Goal: Find specific page/section: Find specific page/section

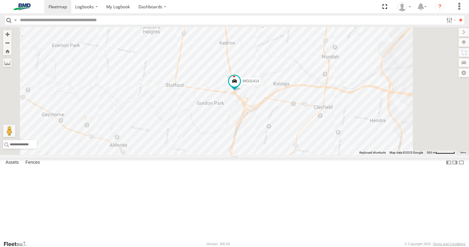
click at [0, 0] on span at bounding box center [0, 0] width 0 height 0
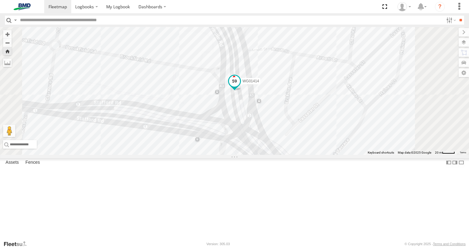
click at [240, 87] on span at bounding box center [234, 81] width 11 height 11
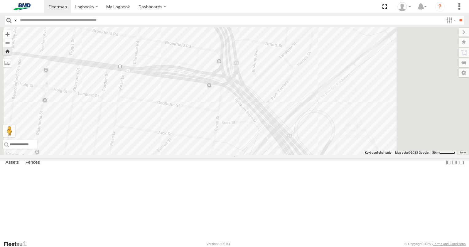
click at [213, 17] on label at bounding box center [207, 14] width 12 height 4
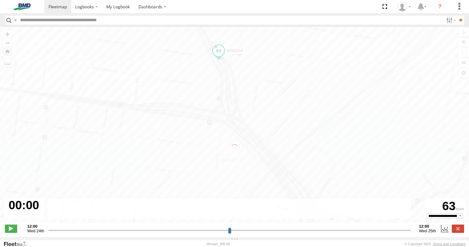
type input "**********"
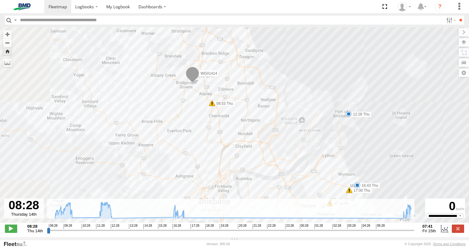
drag, startPoint x: 211, startPoint y: 58, endPoint x: 251, endPoint y: 125, distance: 77.7
click at [251, 125] on div "WG01414 08:53 Thu 09:46 Thu 09:50 Thu 09:53 Thu 12:28 Thu 16:43 Thu 17:00 Thu 0…" at bounding box center [234, 128] width 469 height 202
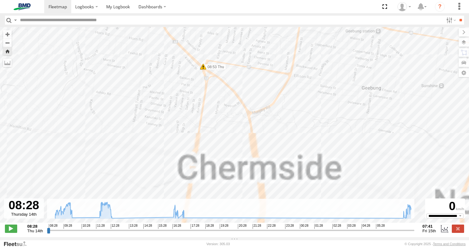
drag, startPoint x: 214, startPoint y: 51, endPoint x: 197, endPoint y: 8, distance: 46.4
click at [197, 8] on body "Dashboards" at bounding box center [234, 123] width 469 height 247
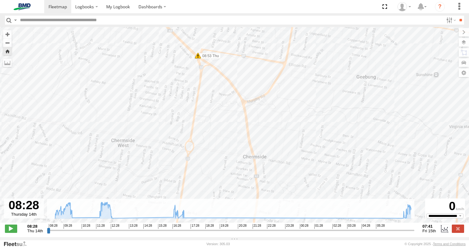
click at [198, 59] on span at bounding box center [198, 56] width 6 height 6
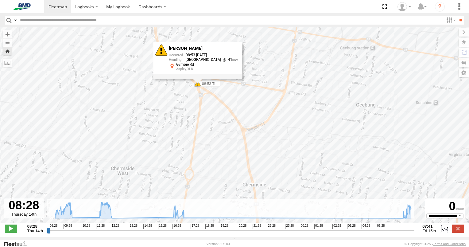
drag, startPoint x: 245, startPoint y: 52, endPoint x: 245, endPoint y: 81, distance: 29.2
click at [245, 81] on div "WG01414 08:53 Thu 09:46 Thu 09:50 Thu 09:53 Thu 12:28 Thu 16:43 Thu 17:00 Thu 0…" at bounding box center [234, 128] width 469 height 202
click at [239, 53] on div "WG01414 08:53 Thu 09:46 Thu 09:50 Thu 09:53 Thu 12:28 Thu 16:43 Thu 17:00 Thu 0…" at bounding box center [234, 128] width 469 height 202
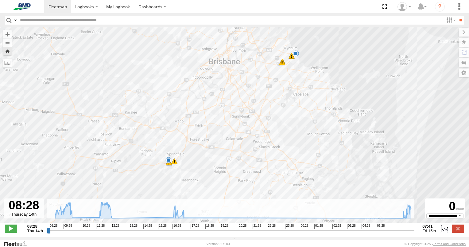
drag, startPoint x: 268, startPoint y: 102, endPoint x: 235, endPoint y: 31, distance: 78.2
click at [235, 31] on div "WG01414 08:53 Thu 09:46 Thu 09:50 Thu 09:53 Thu 12:28 Thu 16:43 Thu 17:00 Thu 0…" at bounding box center [234, 128] width 469 height 202
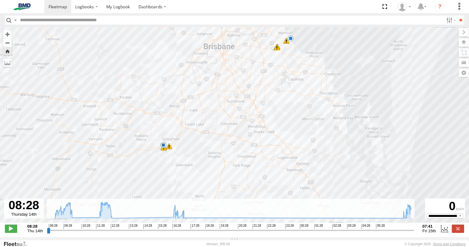
drag, startPoint x: 175, startPoint y: 134, endPoint x: 163, endPoint y: 171, distance: 39.3
click at [163, 171] on div "WG01414 08:53 Thu 09:46 Thu 09:50 Thu 09:53 Thu 12:28 Thu 16:43 Thu 17:00 Thu 0…" at bounding box center [234, 128] width 469 height 202
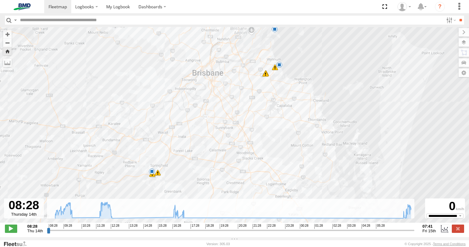
drag, startPoint x: 190, startPoint y: 128, endPoint x: 202, endPoint y: 92, distance: 37.2
click at [202, 92] on div "WG01414 08:53 Thu 09:46 Thu 09:50 Thu 09:53 Thu 12:28 Thu 16:43 Thu 17:00 Thu 0…" at bounding box center [234, 128] width 469 height 202
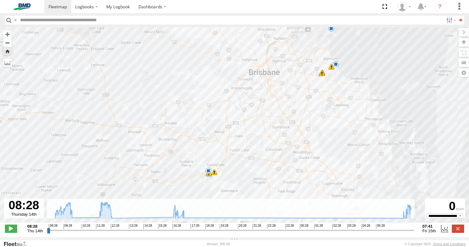
drag, startPoint x: 212, startPoint y: 93, endPoint x: 272, endPoint y: 29, distance: 87.6
click at [272, 32] on div "WG01414 08:53 Thu 09:46 Thu 09:50 Thu 09:53 Thu 12:28 Thu 16:43 Thu 17:00 Thu 0…" at bounding box center [234, 128] width 469 height 202
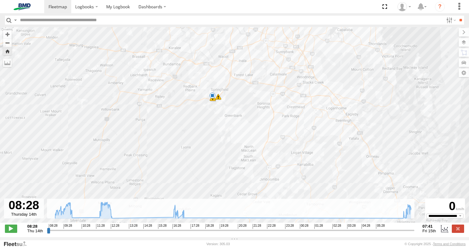
drag, startPoint x: 231, startPoint y: 98, endPoint x: 204, endPoint y: 108, distance: 28.8
click at [226, 127] on div "WG01414 08:53 Thu 09:46 Thu 09:50 Thu 09:53 Thu 12:28 Thu 16:43 Thu 17:00 Thu 0…" at bounding box center [234, 128] width 469 height 202
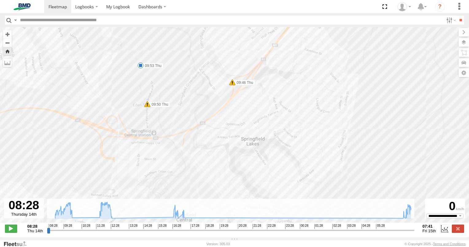
click at [233, 83] on span at bounding box center [232, 82] width 6 height 6
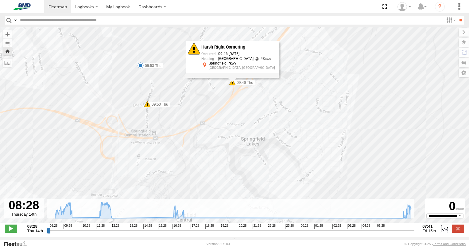
click at [147, 107] on span at bounding box center [147, 104] width 6 height 6
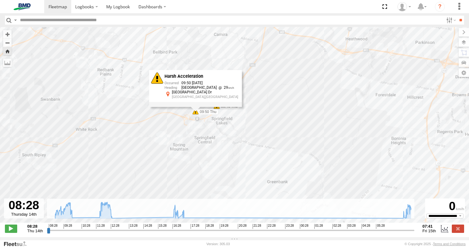
drag, startPoint x: 328, startPoint y: 97, endPoint x: 227, endPoint y: 155, distance: 116.8
click at [227, 155] on div "WG01414 08:53 Thu 09:46 Thu 09:50 Thu 09:53 Thu 12:28 Thu 16:43 Thu 17:00 Thu 0…" at bounding box center [234, 128] width 469 height 202
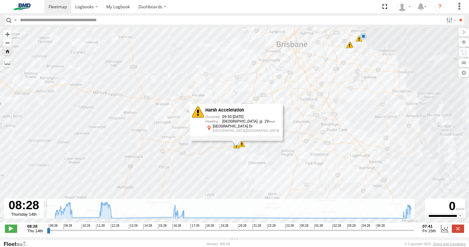
drag, startPoint x: 306, startPoint y: 81, endPoint x: 246, endPoint y: 129, distance: 76.9
click at [246, 129] on div "WG01414 08:53 Thu 09:46 Thu 09:50 Thu 09:53 Thu 12:28 Thu 16:43 Thu 17:00 Thu 0…" at bounding box center [234, 128] width 469 height 202
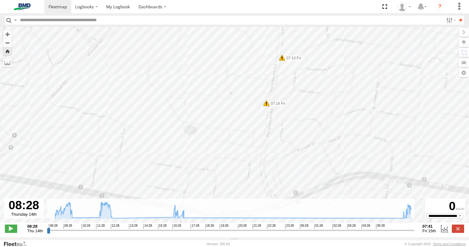
click at [268, 106] on span at bounding box center [267, 103] width 6 height 6
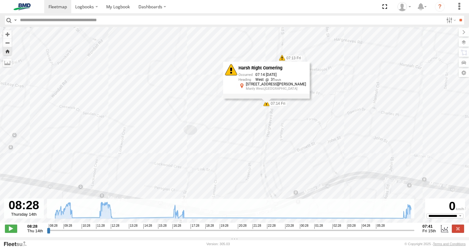
click at [283, 59] on span at bounding box center [282, 58] width 6 height 6
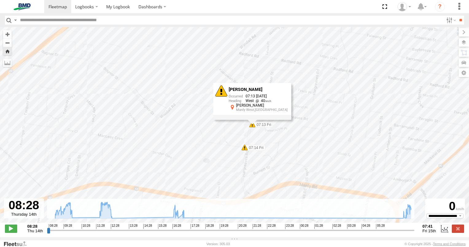
drag, startPoint x: 328, startPoint y: 113, endPoint x: 293, endPoint y: 154, distance: 53.9
click at [294, 154] on div "WG01414 08:53 Thu 09:46 Thu 09:50 Thu 09:53 Thu 12:28 Thu 16:43 Thu 17:00 Thu 0…" at bounding box center [234, 128] width 469 height 202
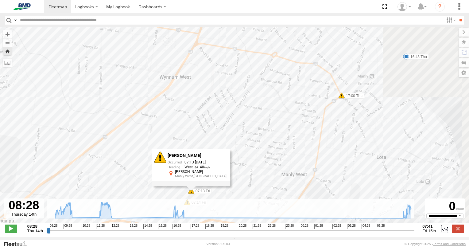
drag, startPoint x: 379, startPoint y: 117, endPoint x: 274, endPoint y: 154, distance: 111.3
click at [262, 159] on div "WG01414 08:53 Thu 09:46 Thu 09:50 Thu 09:53 Thu 12:28 Thu 16:43 Thu 17:00 Thu 0…" at bounding box center [234, 128] width 469 height 202
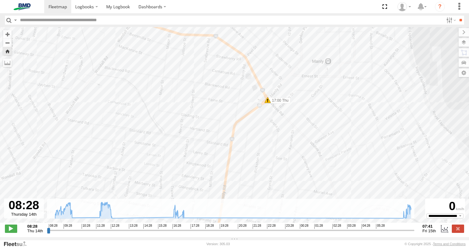
drag, startPoint x: 317, startPoint y: 164, endPoint x: 270, endPoint y: 102, distance: 77.5
click at [270, 102] on div "17:00 Thu" at bounding box center [268, 100] width 6 height 6
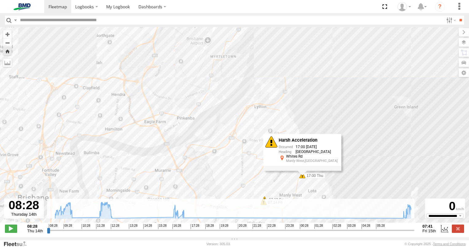
drag, startPoint x: 267, startPoint y: 55, endPoint x: 255, endPoint y: 127, distance: 73.2
click at [255, 127] on div "WG01414 08:53 Thu 09:46 Thu 09:50 Thu 09:53 Thu 12:28 Thu 16:43 Thu 17:00 Thu 0…" at bounding box center [234, 128] width 469 height 202
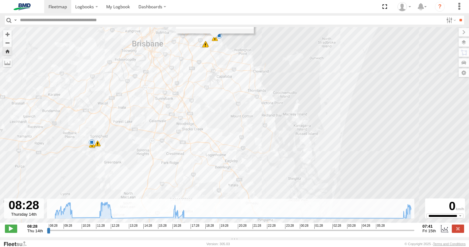
drag, startPoint x: 265, startPoint y: 156, endPoint x: 207, endPoint y: 91, distance: 87.5
click at [207, 90] on div "WG01414 08:53 Thu 09:46 Thu 09:50 Thu 09:53 Thu 12:28 Thu 16:43 Thu 17:00 Thu 0…" at bounding box center [234, 128] width 469 height 202
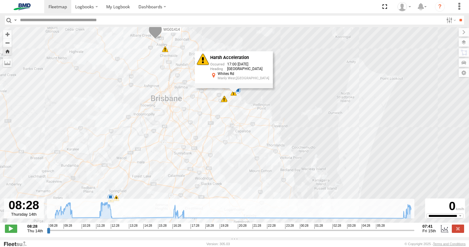
drag, startPoint x: 214, startPoint y: 88, endPoint x: 225, endPoint y: 123, distance: 36.2
click at [225, 123] on div "WG01414 08:53 Thu 09:46 Thu 09:50 Thu 09:53 Thu 12:28 Thu 16:43 Thu 17:00 Thu 0…" at bounding box center [234, 128] width 469 height 202
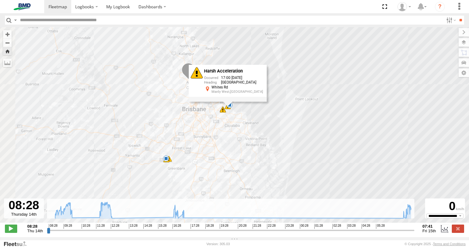
drag, startPoint x: 206, startPoint y: 106, endPoint x: 229, endPoint y: 143, distance: 43.1
click at [229, 143] on div "WG01414 08:53 Thu 09:46 Thu 09:50 Thu 09:53 Thu 12:28 Thu 16:43 Thu 17:00 Thu 0…" at bounding box center [234, 128] width 469 height 202
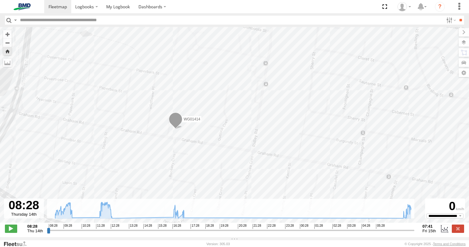
click at [177, 120] on span at bounding box center [176, 120] width 14 height 17
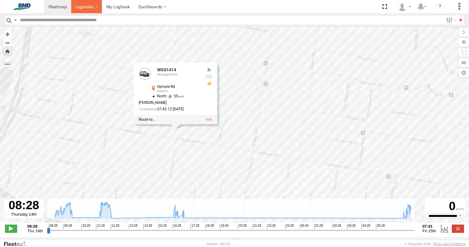
click at [88, 6] on span at bounding box center [84, 7] width 19 height 6
click at [127, 9] on span at bounding box center [118, 7] width 24 height 6
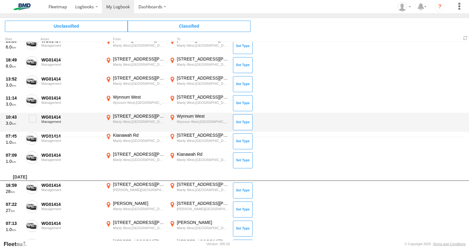
scroll to position [129, 0]
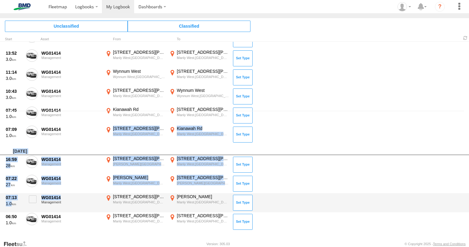
drag, startPoint x: 76, startPoint y: 134, endPoint x: 74, endPoint y: 197, distance: 62.4
click at [74, 197] on div "Thursday, 14th August 2025 16:23 13 WG01414 Management 1 Sandpiper Ave Port of …" at bounding box center [234, 72] width 469 height 319
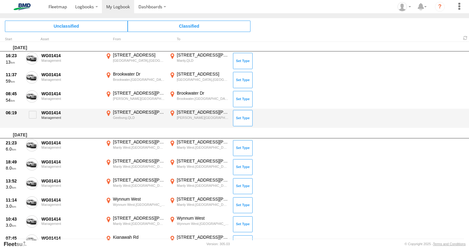
scroll to position [0, 0]
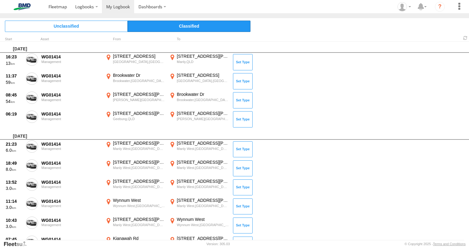
click at [162, 27] on span "Classified" at bounding box center [189, 26] width 123 height 11
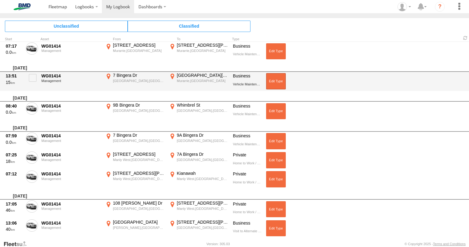
scroll to position [5001, 0]
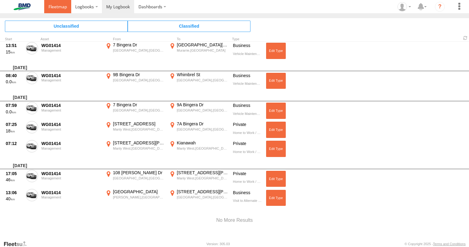
click at [56, 6] on span at bounding box center [58, 7] width 18 height 6
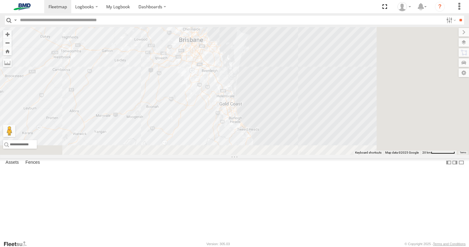
drag, startPoint x: 277, startPoint y: 121, endPoint x: 269, endPoint y: 83, distance: 39.1
click at [269, 83] on div "WG01414" at bounding box center [234, 91] width 469 height 128
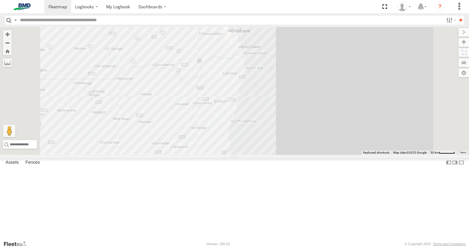
drag, startPoint x: 297, startPoint y: 135, endPoint x: 308, endPoint y: 92, distance: 44.2
click at [308, 92] on div "WG01414" at bounding box center [234, 91] width 469 height 128
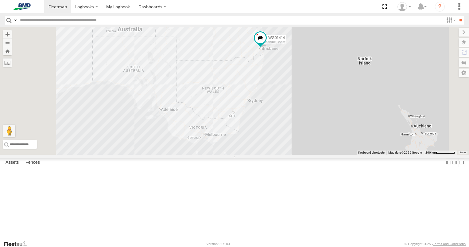
drag, startPoint x: 266, startPoint y: 96, endPoint x: 299, endPoint y: 100, distance: 32.7
click at [299, 100] on div "WG01414" at bounding box center [234, 91] width 469 height 128
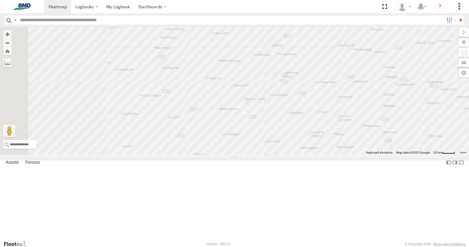
drag, startPoint x: 249, startPoint y: 145, endPoint x: 340, endPoint y: 134, distance: 91.9
click at [339, 135] on div "WG01414" at bounding box center [234, 91] width 469 height 128
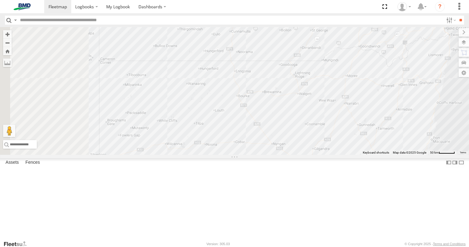
drag, startPoint x: 335, startPoint y: 133, endPoint x: 387, endPoint y: 124, distance: 52.6
click at [387, 124] on div "WG01414" at bounding box center [234, 91] width 469 height 128
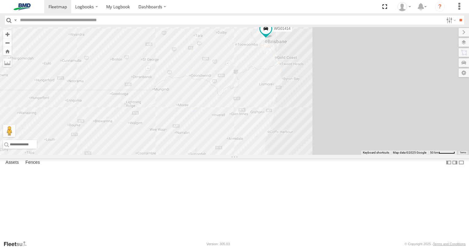
drag, startPoint x: 414, startPoint y: 116, endPoint x: 222, endPoint y: 151, distance: 195.6
click at [219, 151] on div "WG01414" at bounding box center [234, 91] width 469 height 128
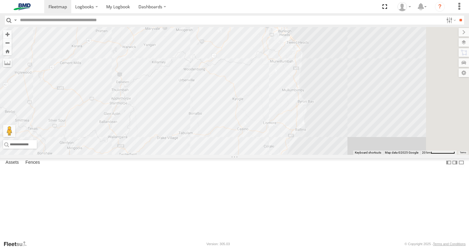
drag, startPoint x: 359, startPoint y: 101, endPoint x: 301, endPoint y: 123, distance: 61.6
click at [301, 123] on div "WG01414" at bounding box center [234, 91] width 469 height 128
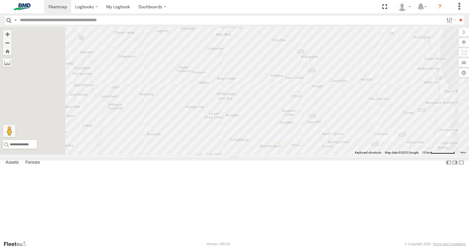
drag, startPoint x: 229, startPoint y: 160, endPoint x: 279, endPoint y: 120, distance: 63.4
click at [279, 120] on div "WG01414" at bounding box center [234, 91] width 469 height 128
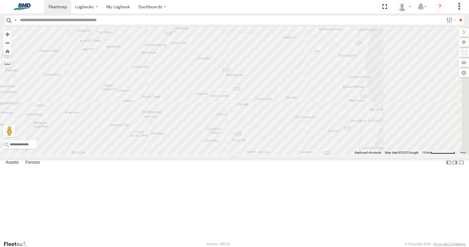
drag, startPoint x: 340, startPoint y: 113, endPoint x: 265, endPoint y: 131, distance: 77.4
click at [265, 131] on div "WG01414" at bounding box center [234, 91] width 469 height 128
drag, startPoint x: 324, startPoint y: 106, endPoint x: 292, endPoint y: 136, distance: 44.3
click at [292, 136] on div "WG01414" at bounding box center [234, 91] width 469 height 128
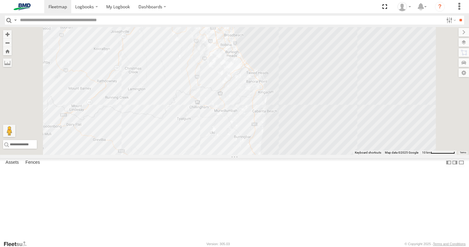
drag, startPoint x: 356, startPoint y: 105, endPoint x: 333, endPoint y: 136, distance: 39.1
click at [333, 136] on div "WG01414" at bounding box center [234, 91] width 469 height 128
